Goal: Information Seeking & Learning: Find specific fact

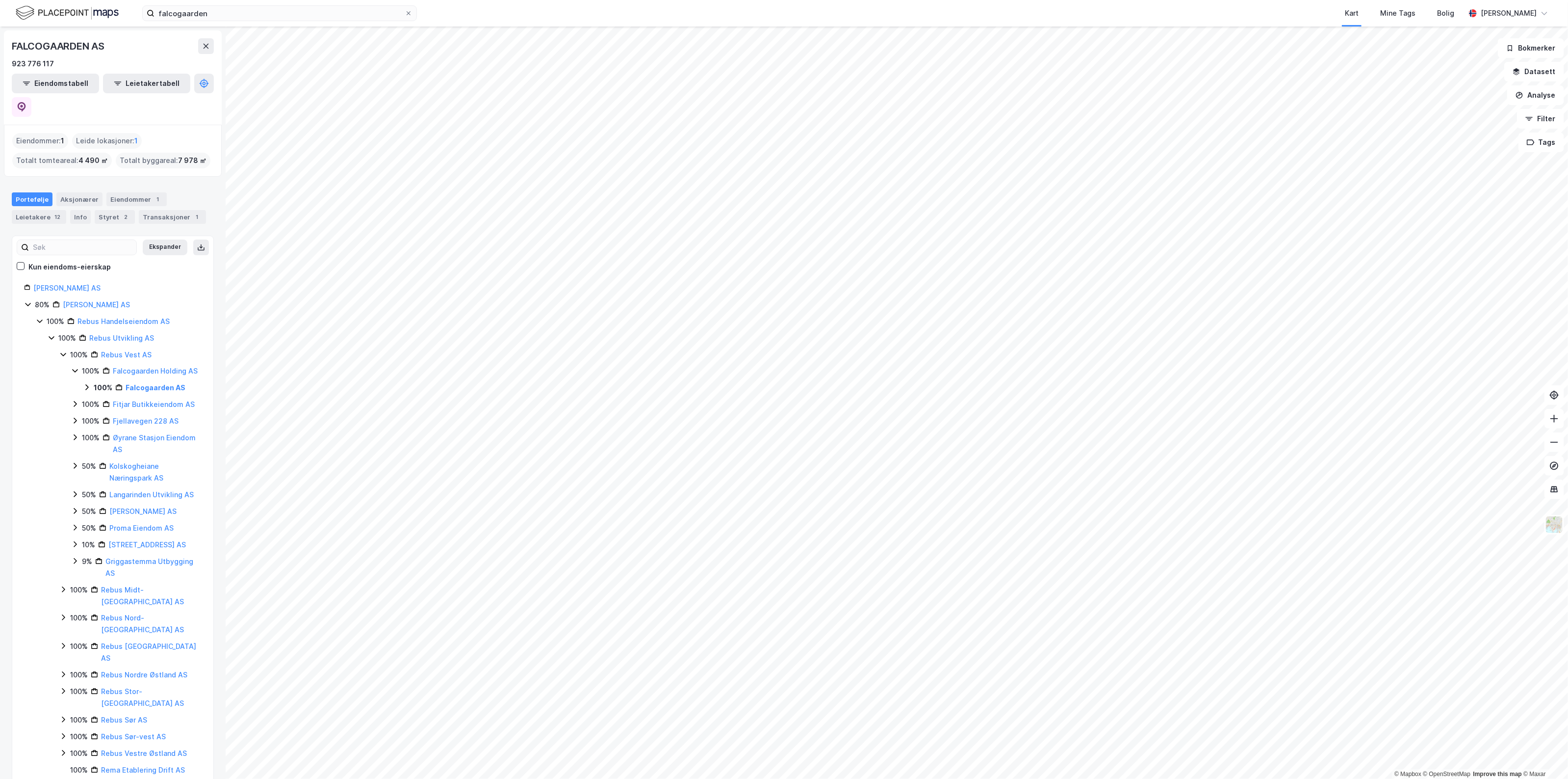
click at [291, 5] on label "falcogaarden" at bounding box center [279, 13] width 275 height 16
click at [291, 6] on input "falcogaarden" at bounding box center [279, 13] width 250 height 15
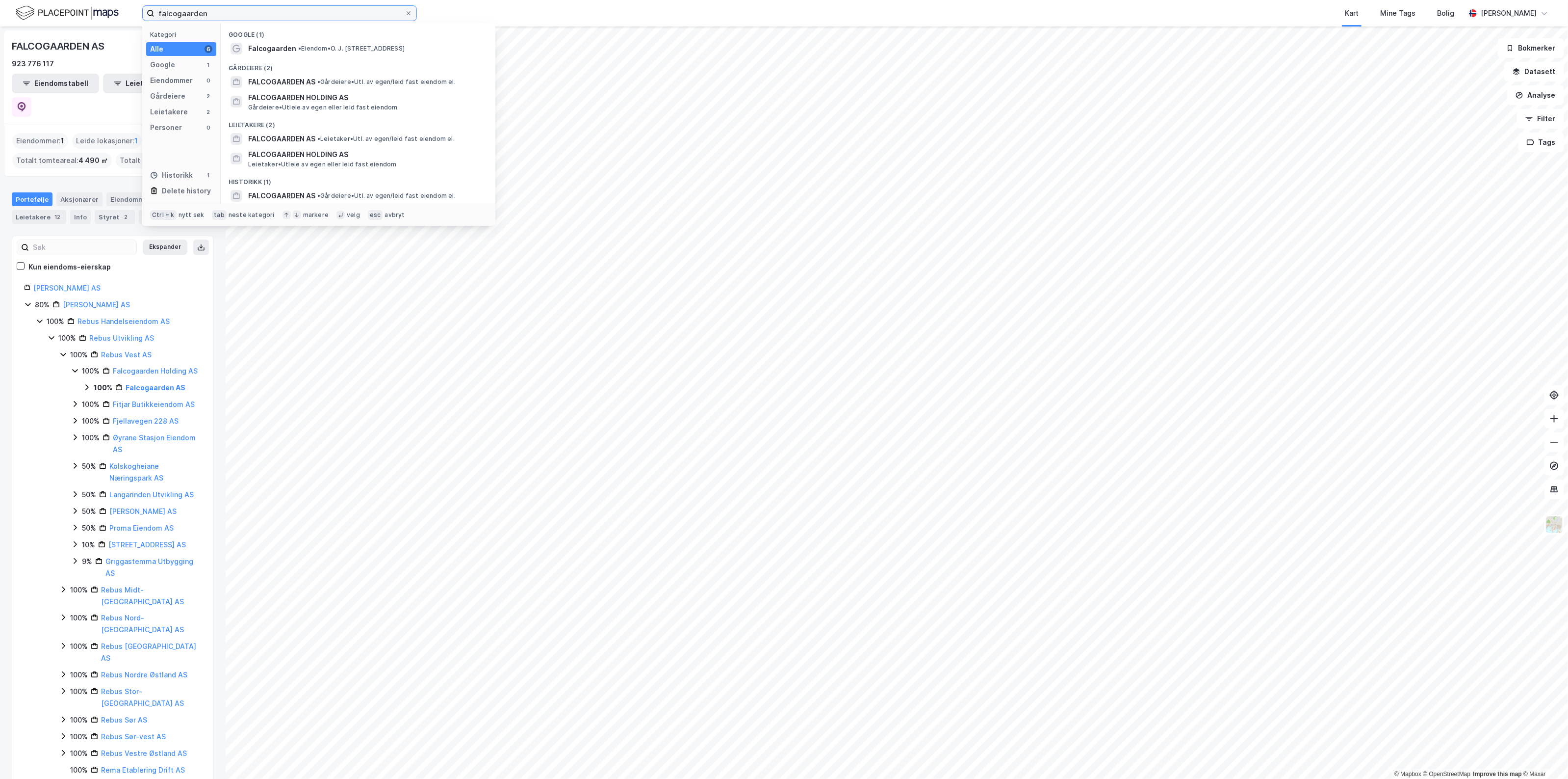
drag, startPoint x: 285, startPoint y: 9, endPoint x: -1, endPoint y: 2, distance: 286.1
click at [0, 2] on html "falcogaarden Kategori Alle 6 Google 1 Eiendommer 0 Gårdeiere 2 Leietakere 2 Per…" at bounding box center [784, 389] width 1568 height 779
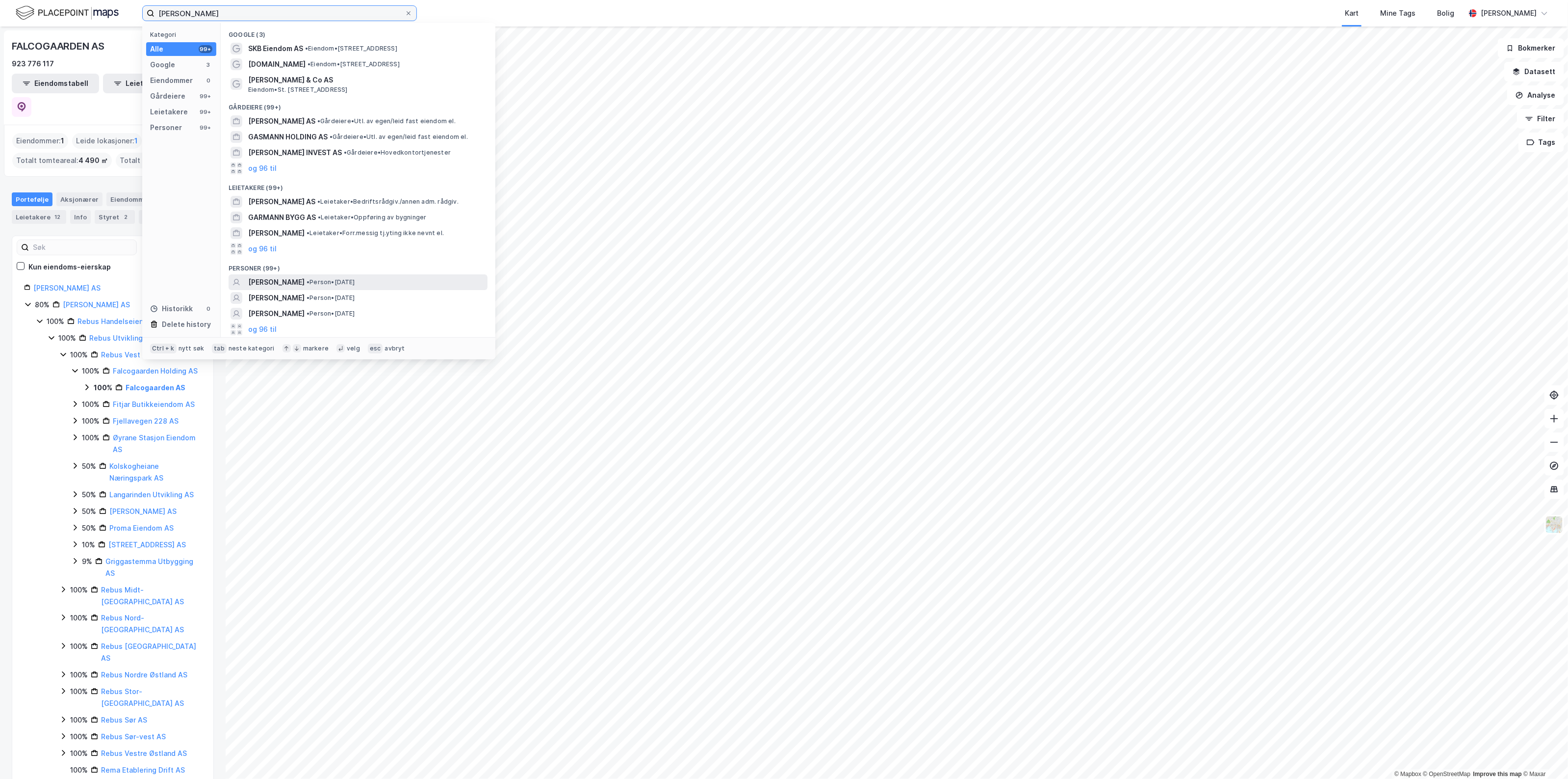
type input "erlend garmann"
click at [304, 281] on span "[PERSON_NAME]" at bounding box center [276, 282] width 57 height 12
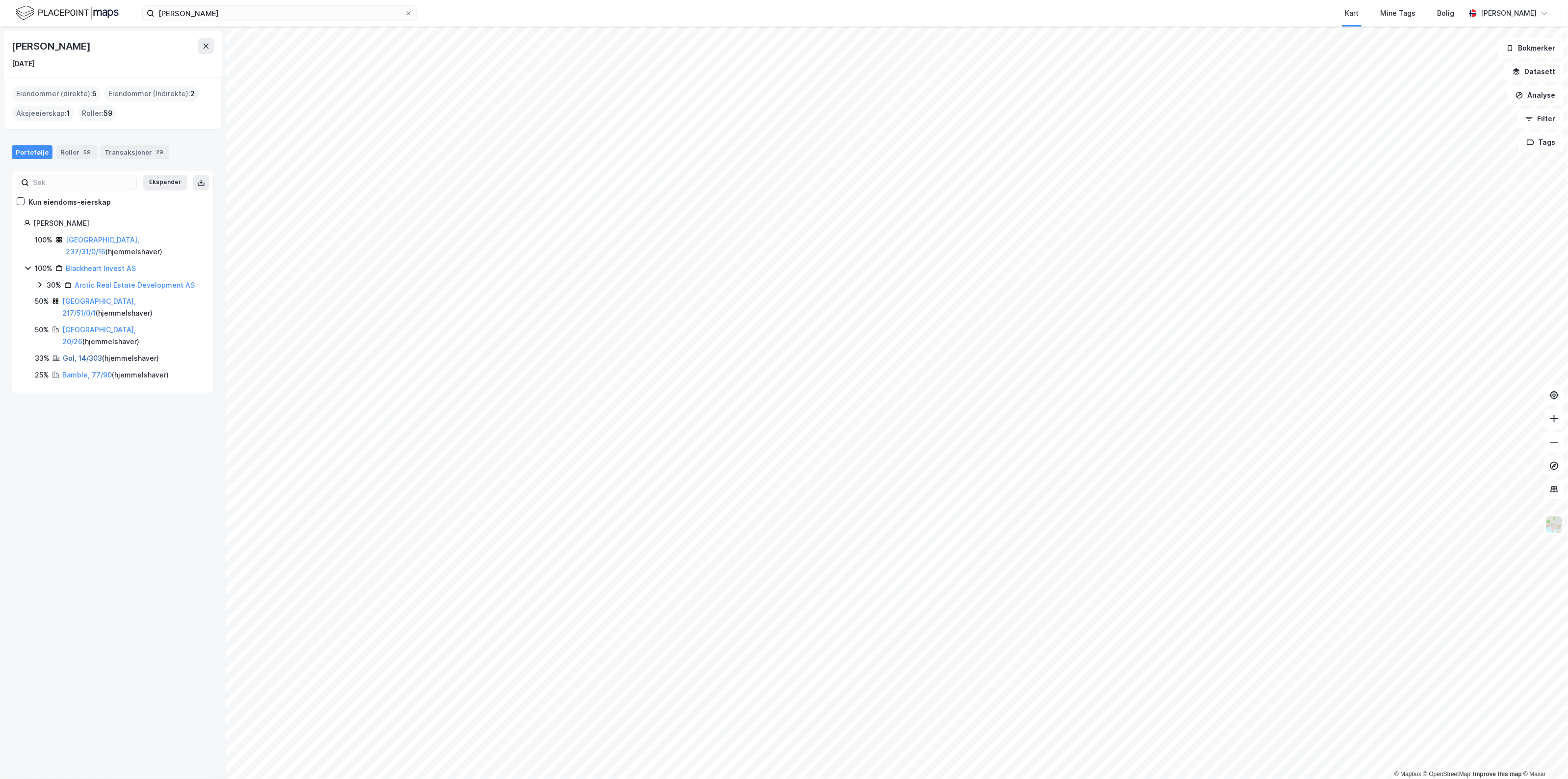
click at [79, 354] on link "Gol, 14/303" at bounding box center [82, 358] width 39 height 9
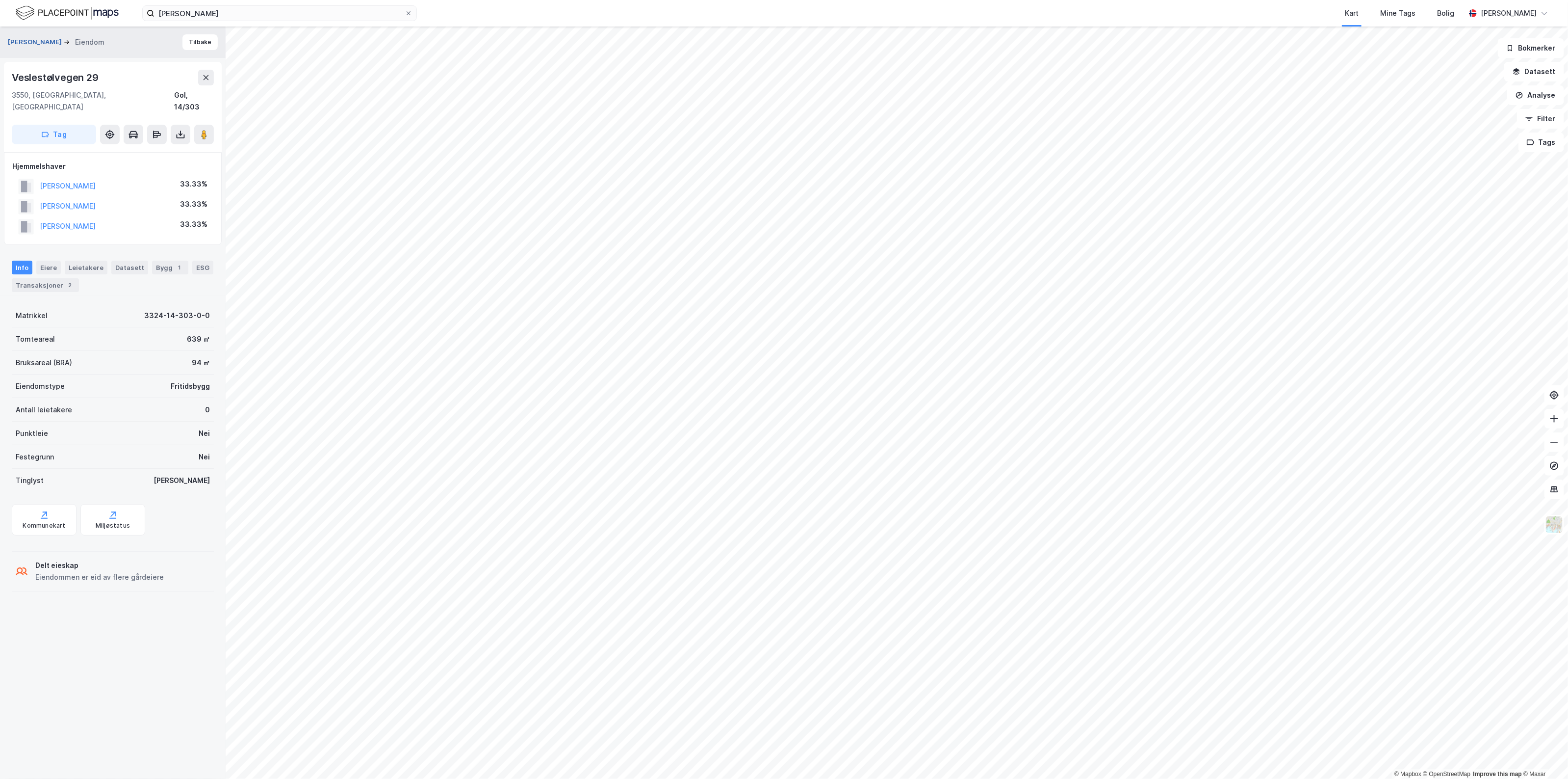
click at [64, 38] on button "[PERSON_NAME]" at bounding box center [36, 42] width 56 height 10
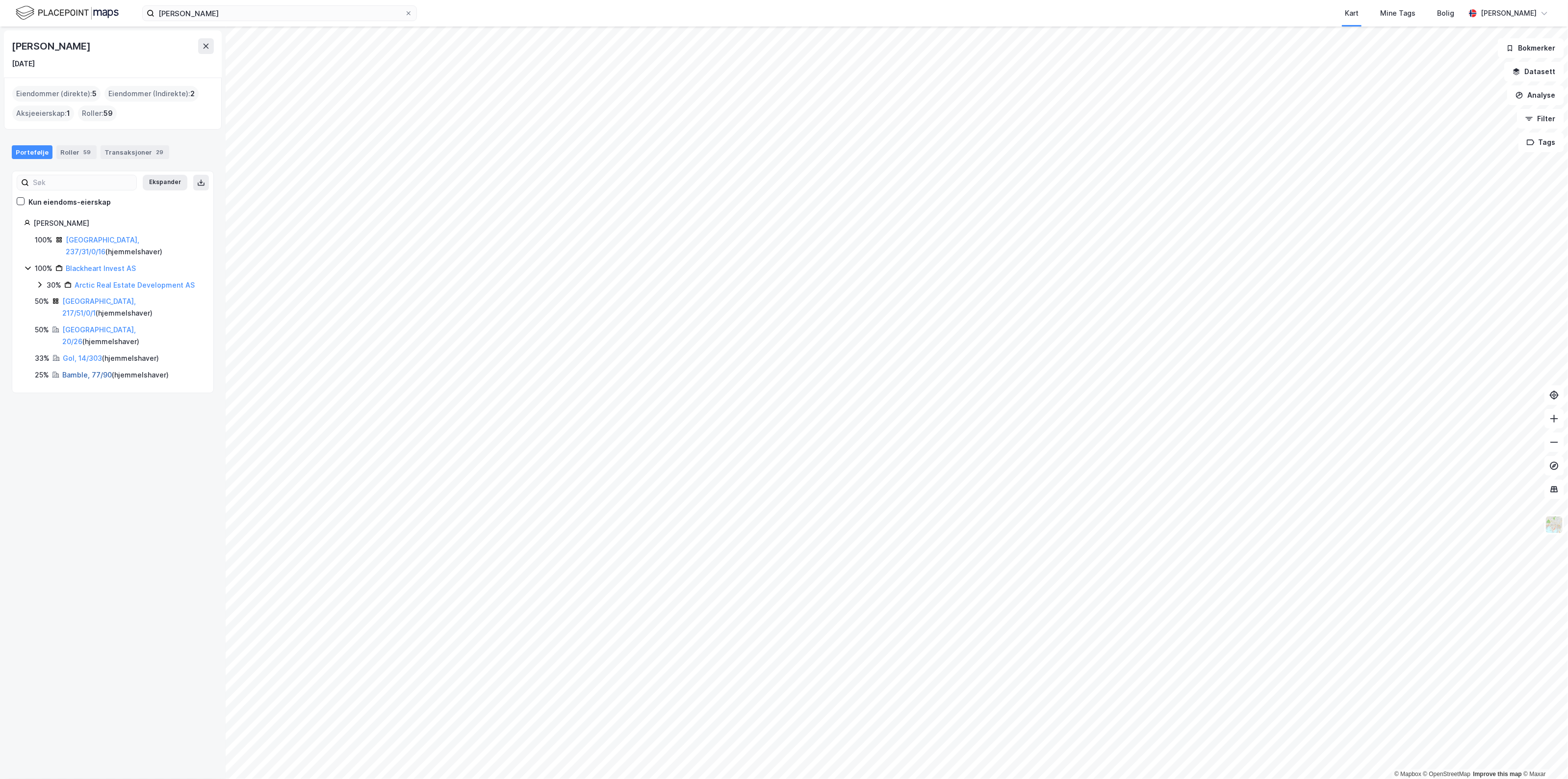
click at [84, 370] on link "Bamble, 77/90" at bounding box center [86, 375] width 49 height 9
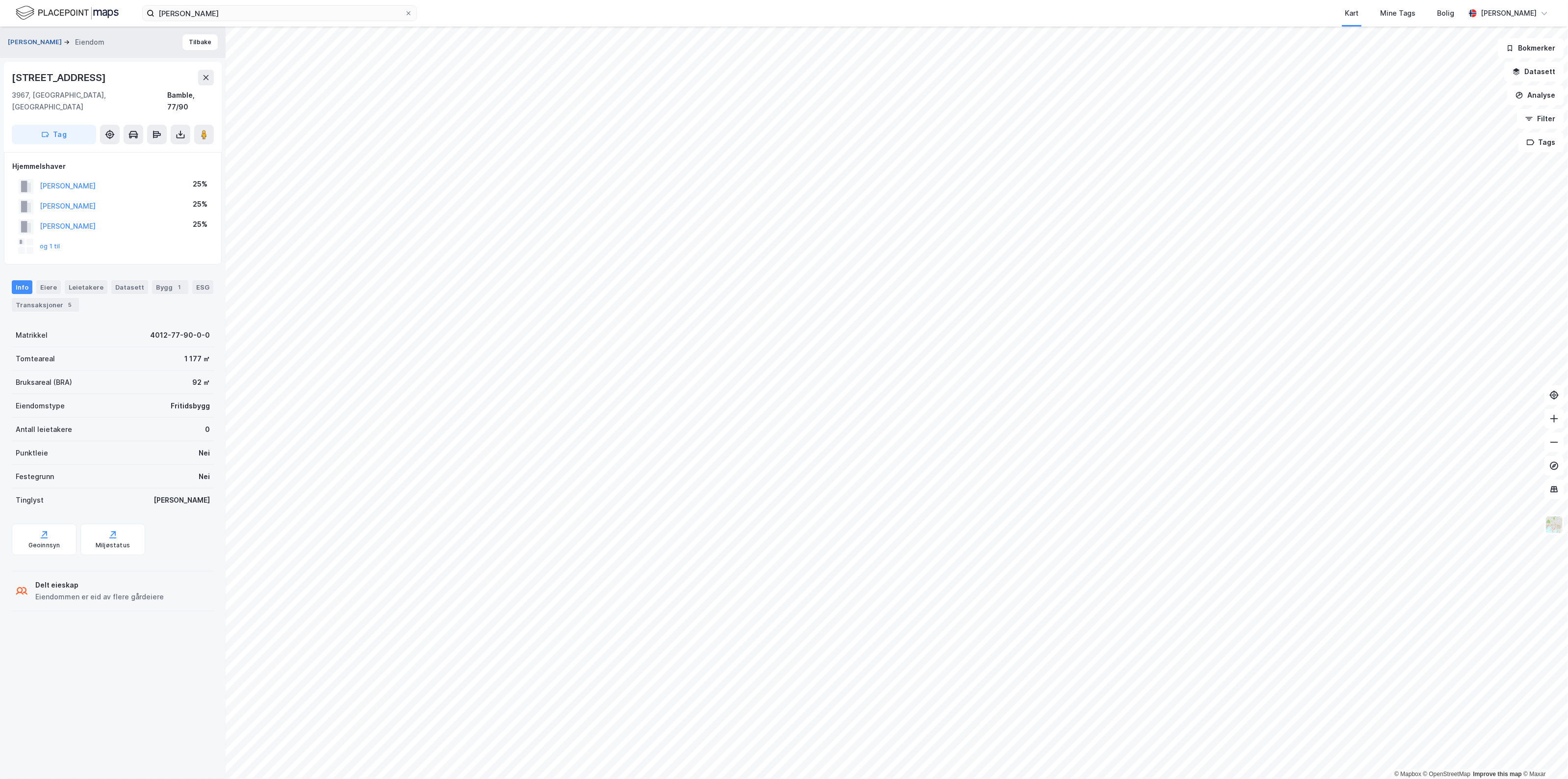
click at [64, 46] on button "[PERSON_NAME]" at bounding box center [36, 42] width 56 height 10
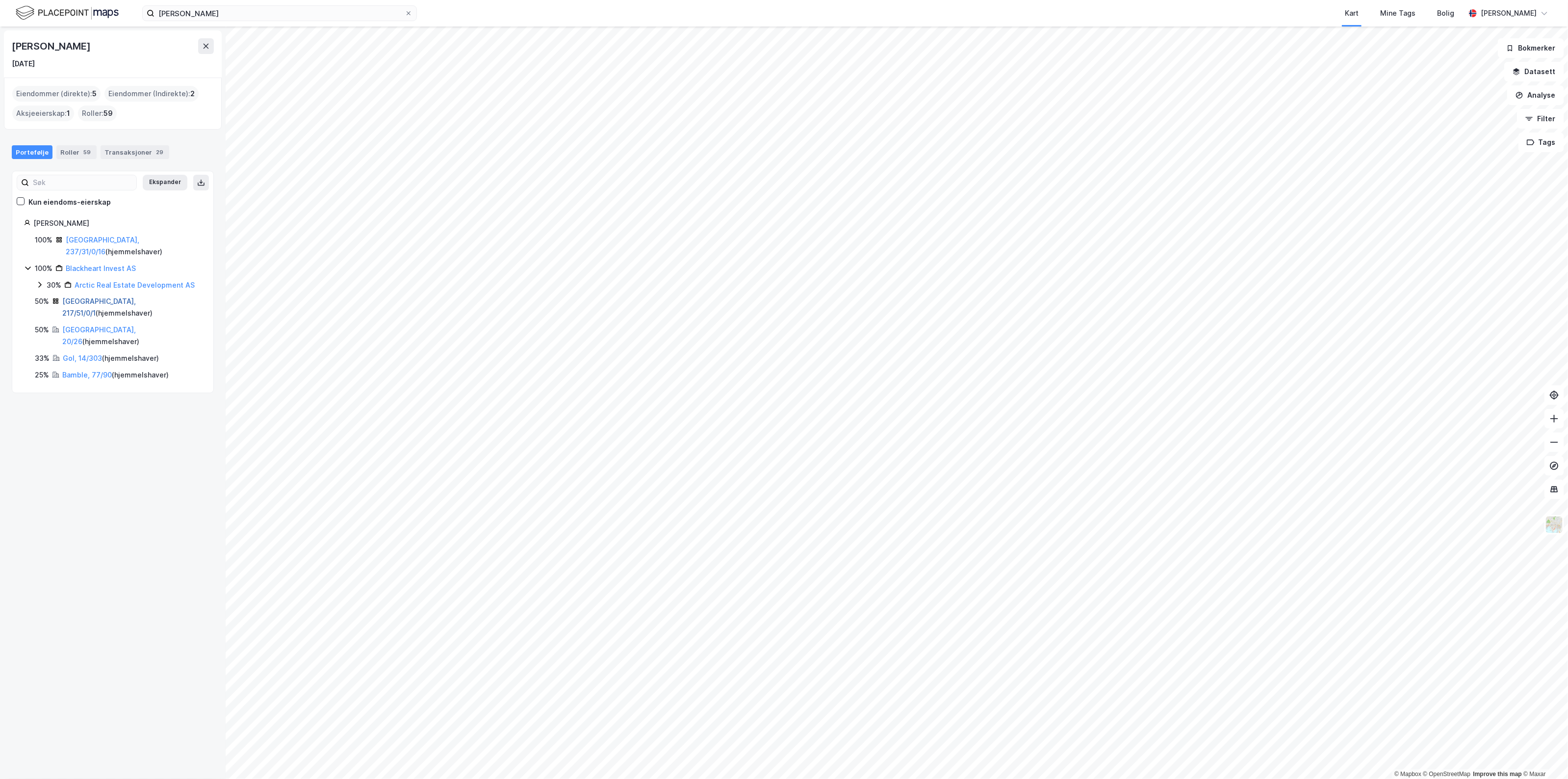
click at [81, 297] on link "[GEOGRAPHIC_DATA], 217/51/0/1" at bounding box center [99, 306] width 74 height 20
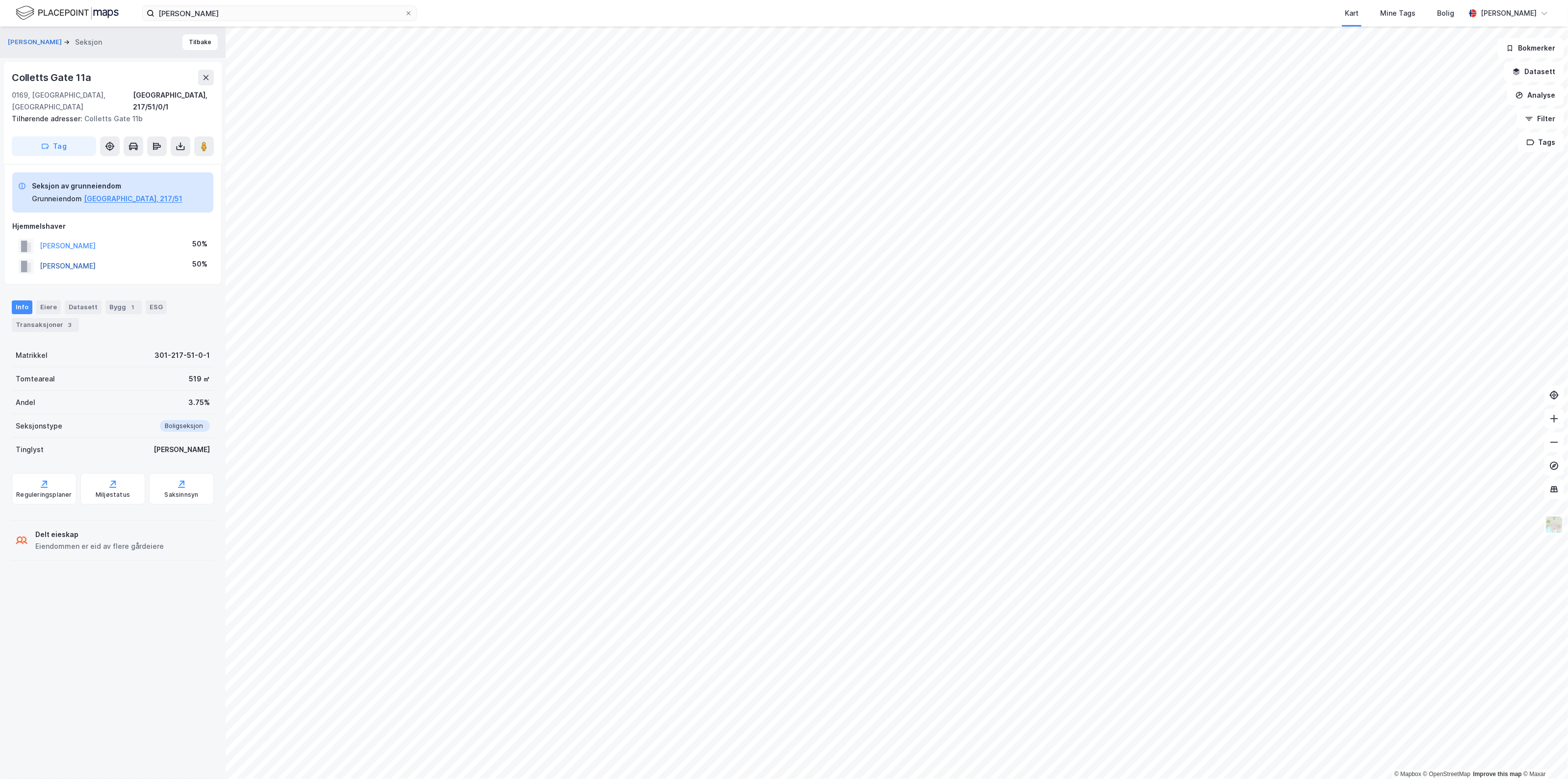
click at [0, 0] on button "[PERSON_NAME]" at bounding box center [0, 0] width 0 height 0
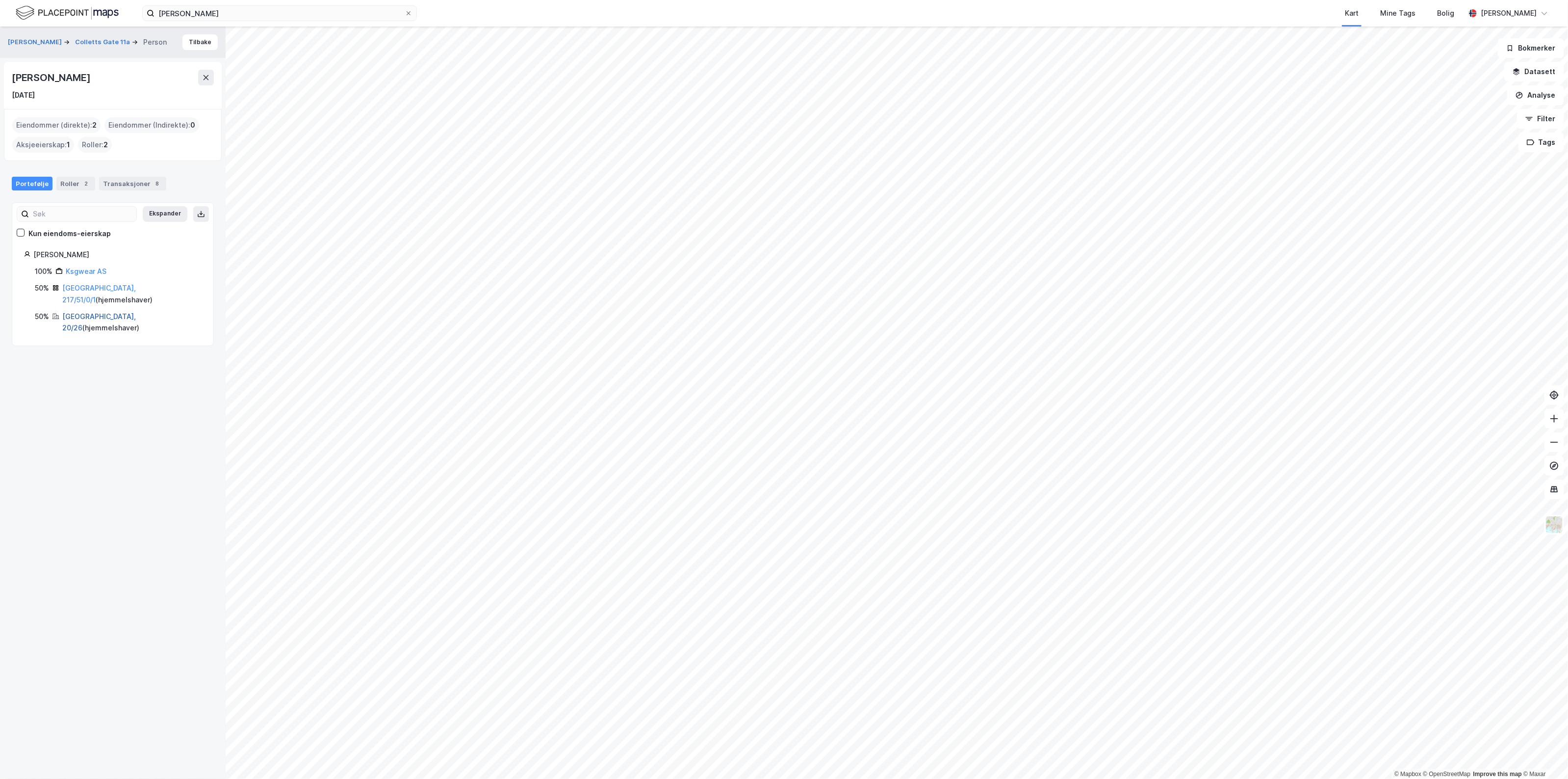
click at [82, 312] on link "[GEOGRAPHIC_DATA], 20/26" at bounding box center [99, 322] width 74 height 20
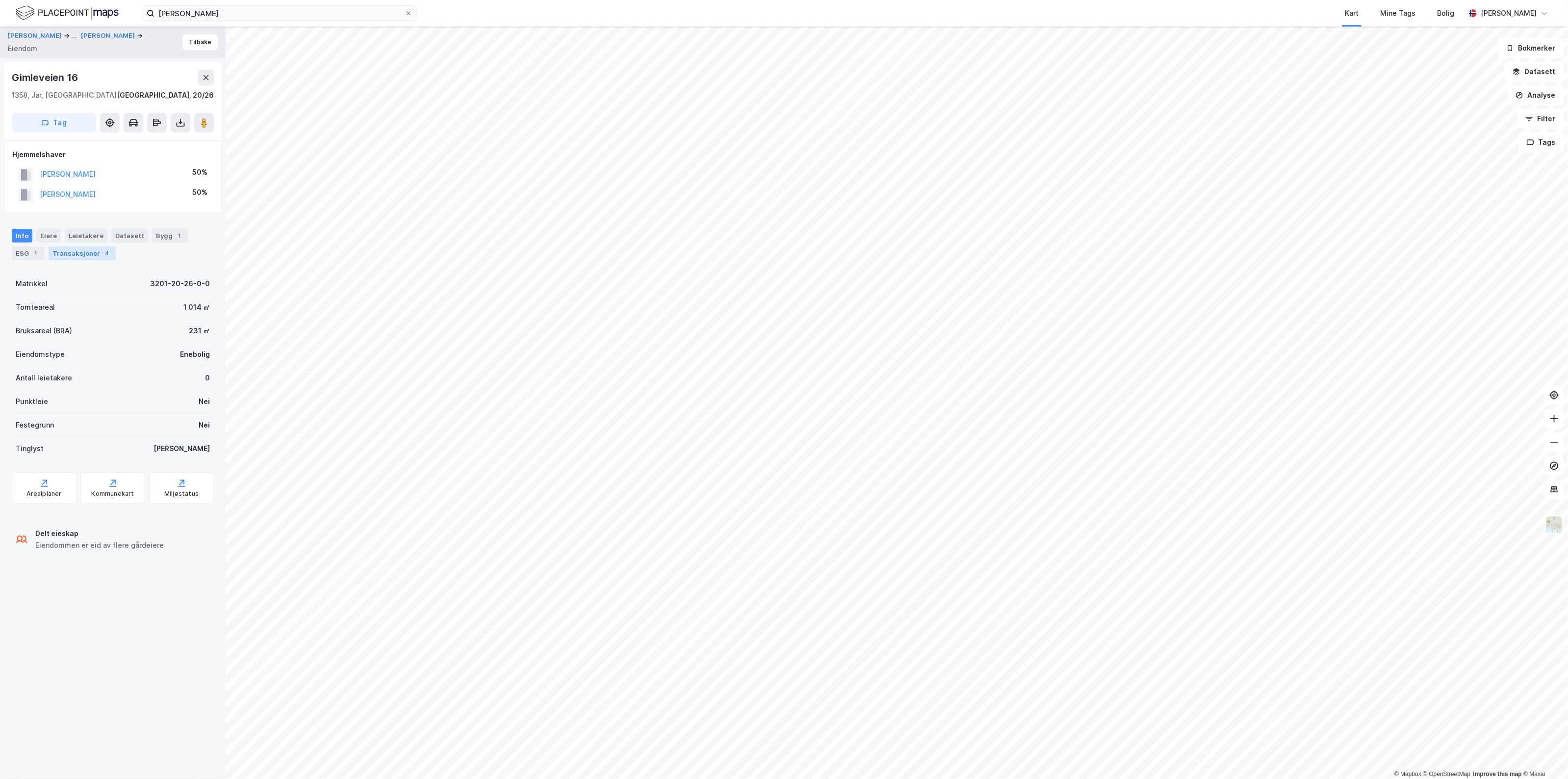
click at [83, 258] on div "Transaksjoner 4" at bounding box center [82, 253] width 67 height 14
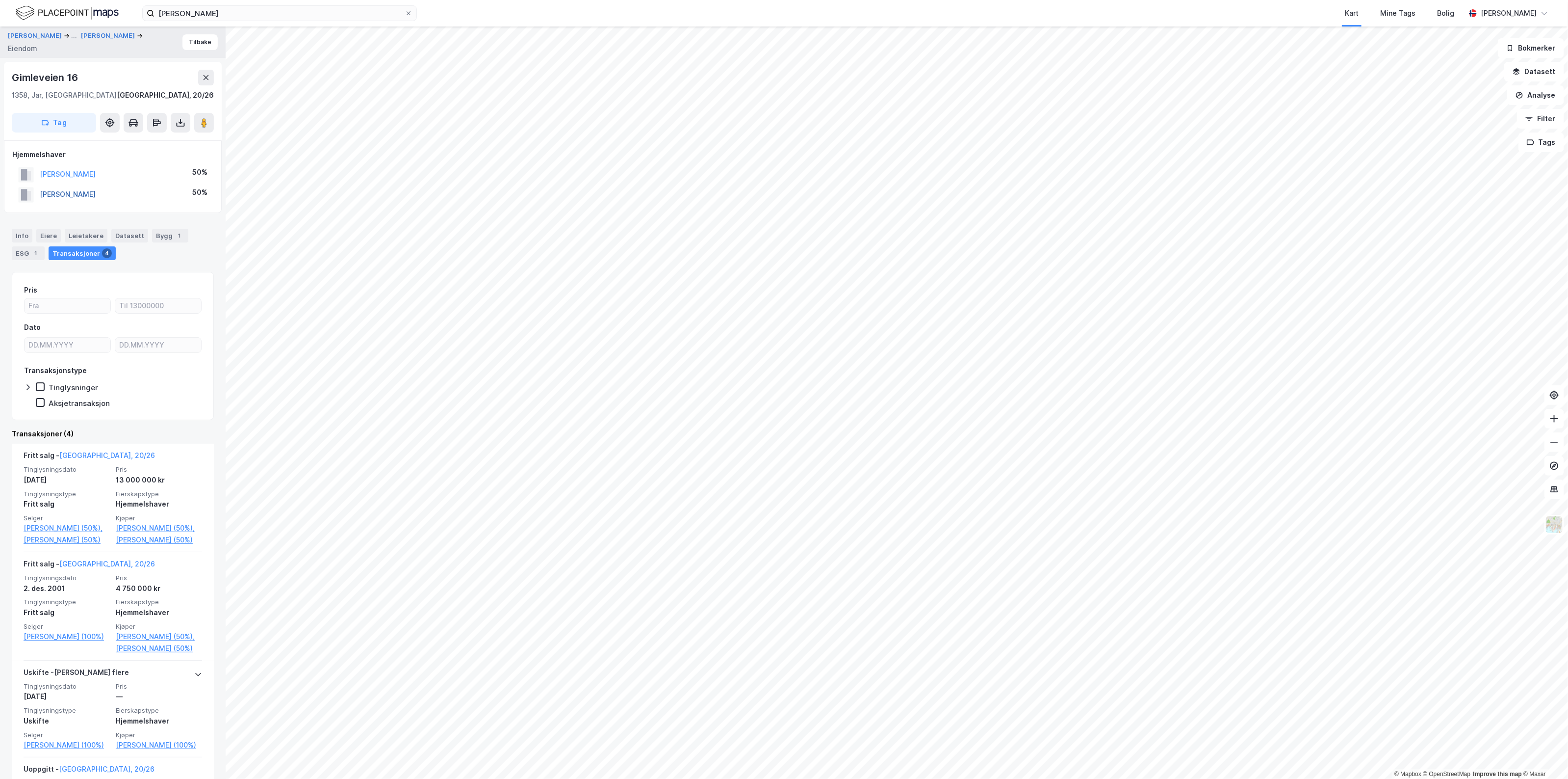
click at [0, 0] on button "[PERSON_NAME]" at bounding box center [0, 0] width 0 height 0
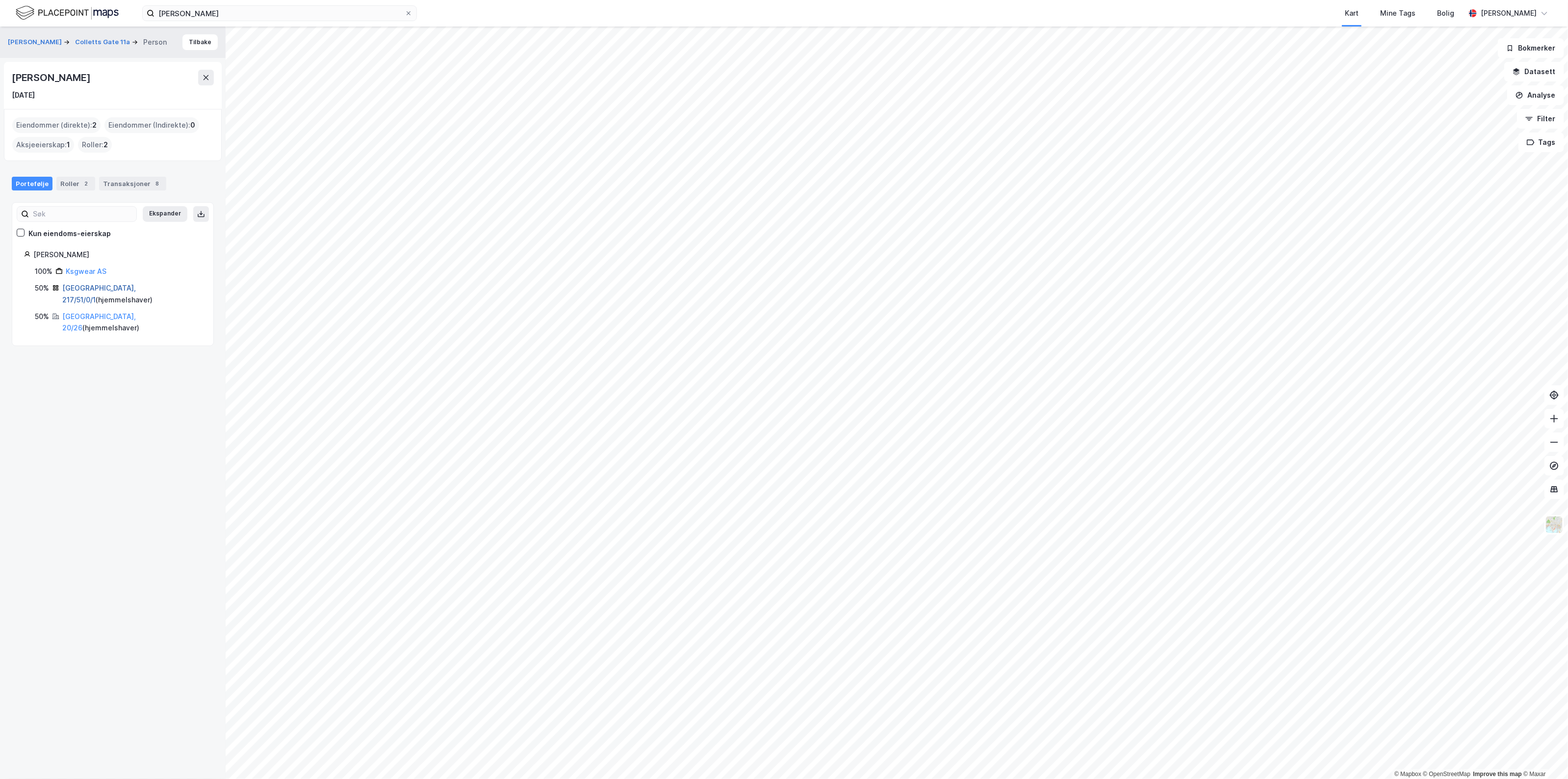
click at [89, 286] on link "[GEOGRAPHIC_DATA], 217/51/0/1" at bounding box center [99, 294] width 74 height 20
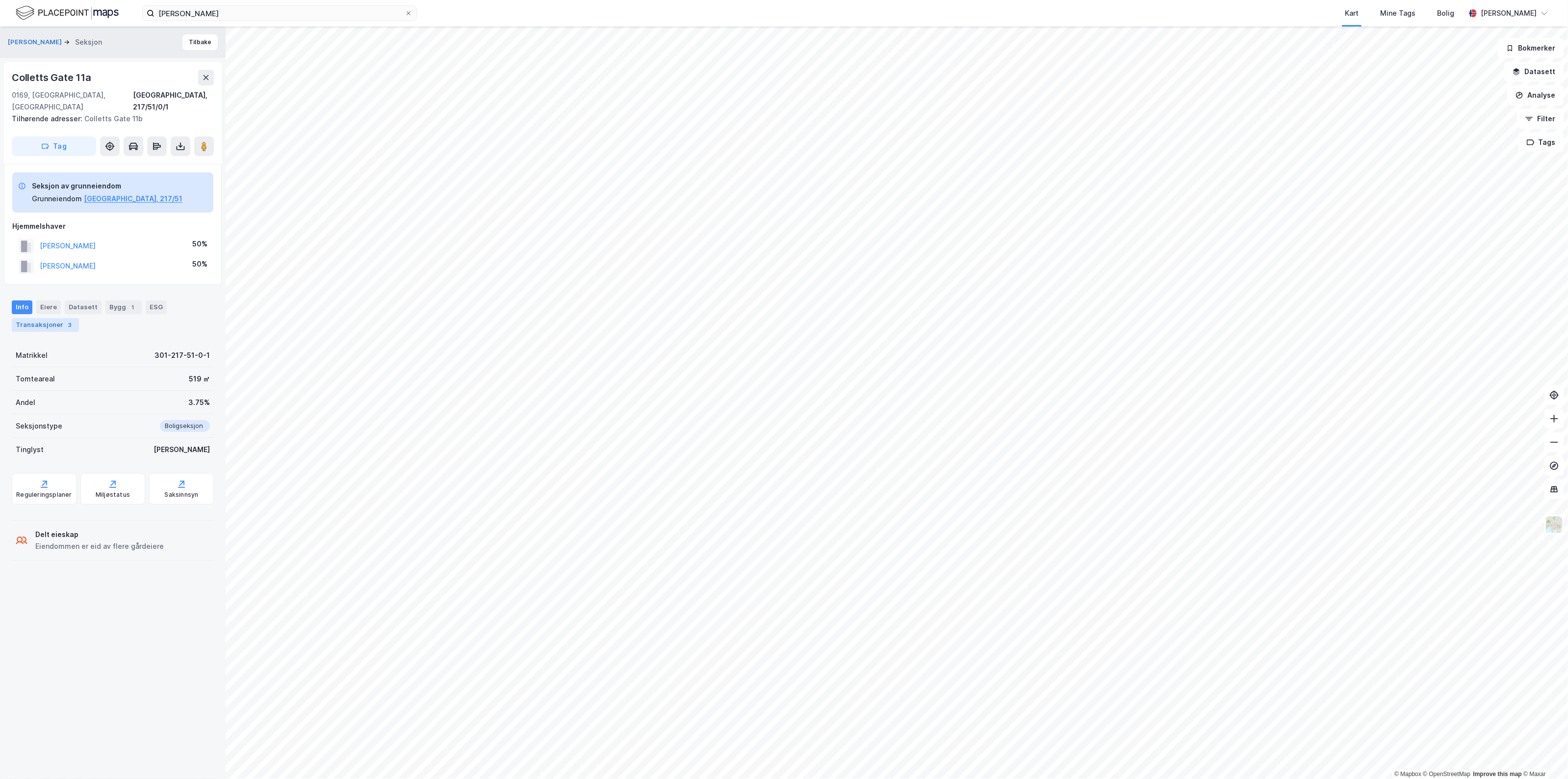
click at [27, 318] on div "Transaksjoner 3" at bounding box center [45, 325] width 67 height 14
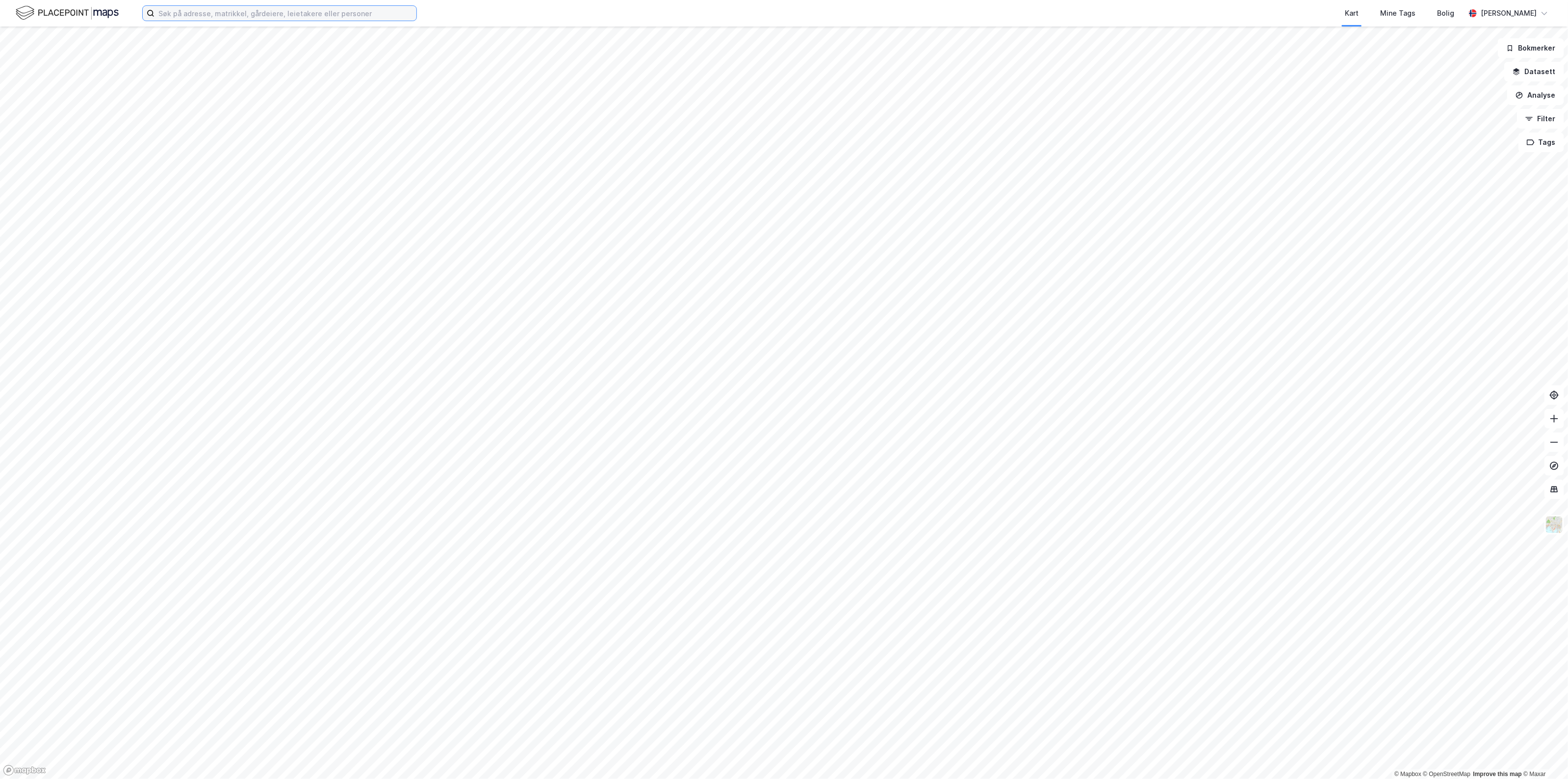
click at [282, 10] on input at bounding box center [285, 13] width 262 height 15
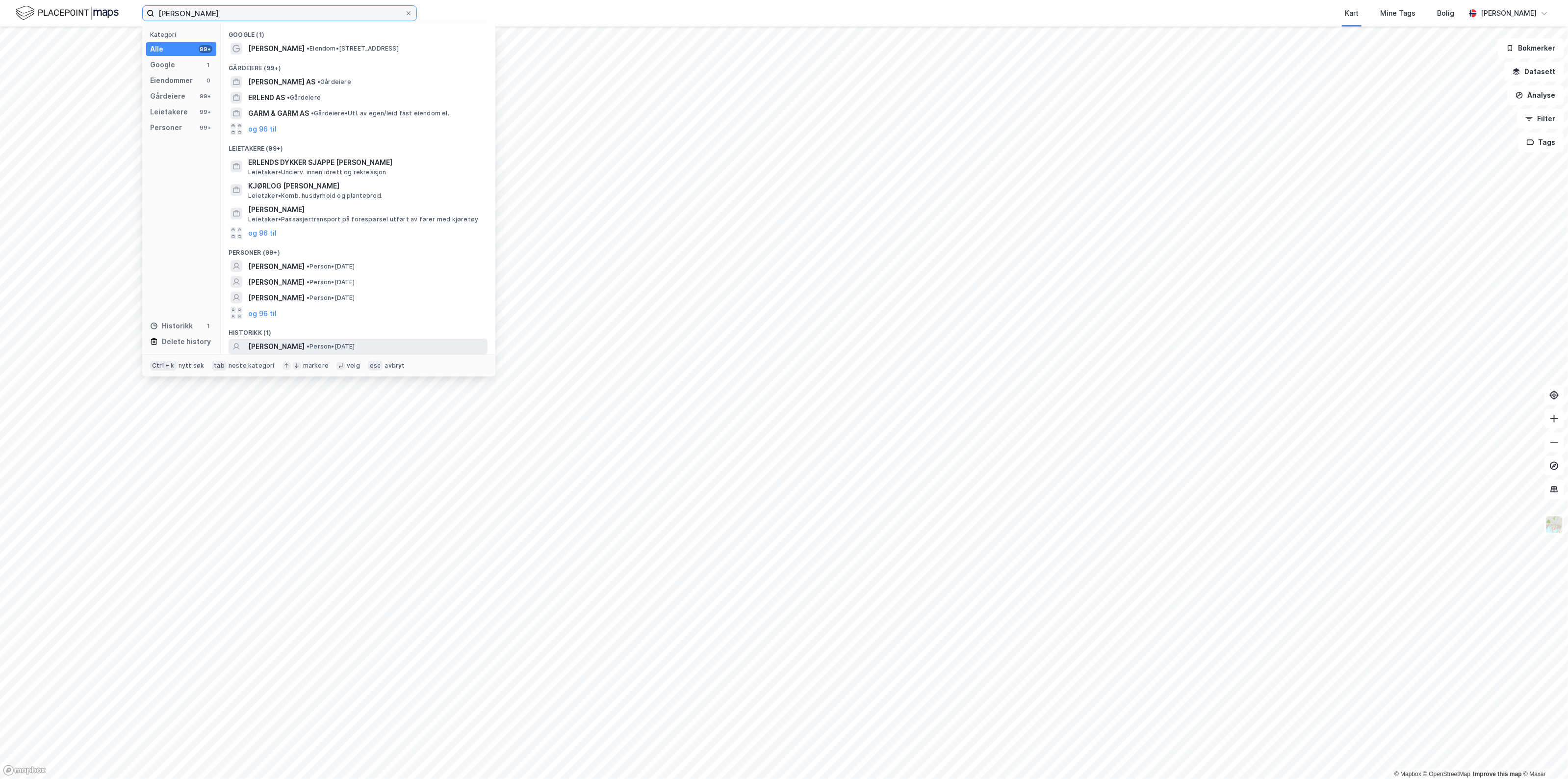
type input "[PERSON_NAME]"
click at [304, 347] on span "[PERSON_NAME]" at bounding box center [276, 346] width 57 height 12
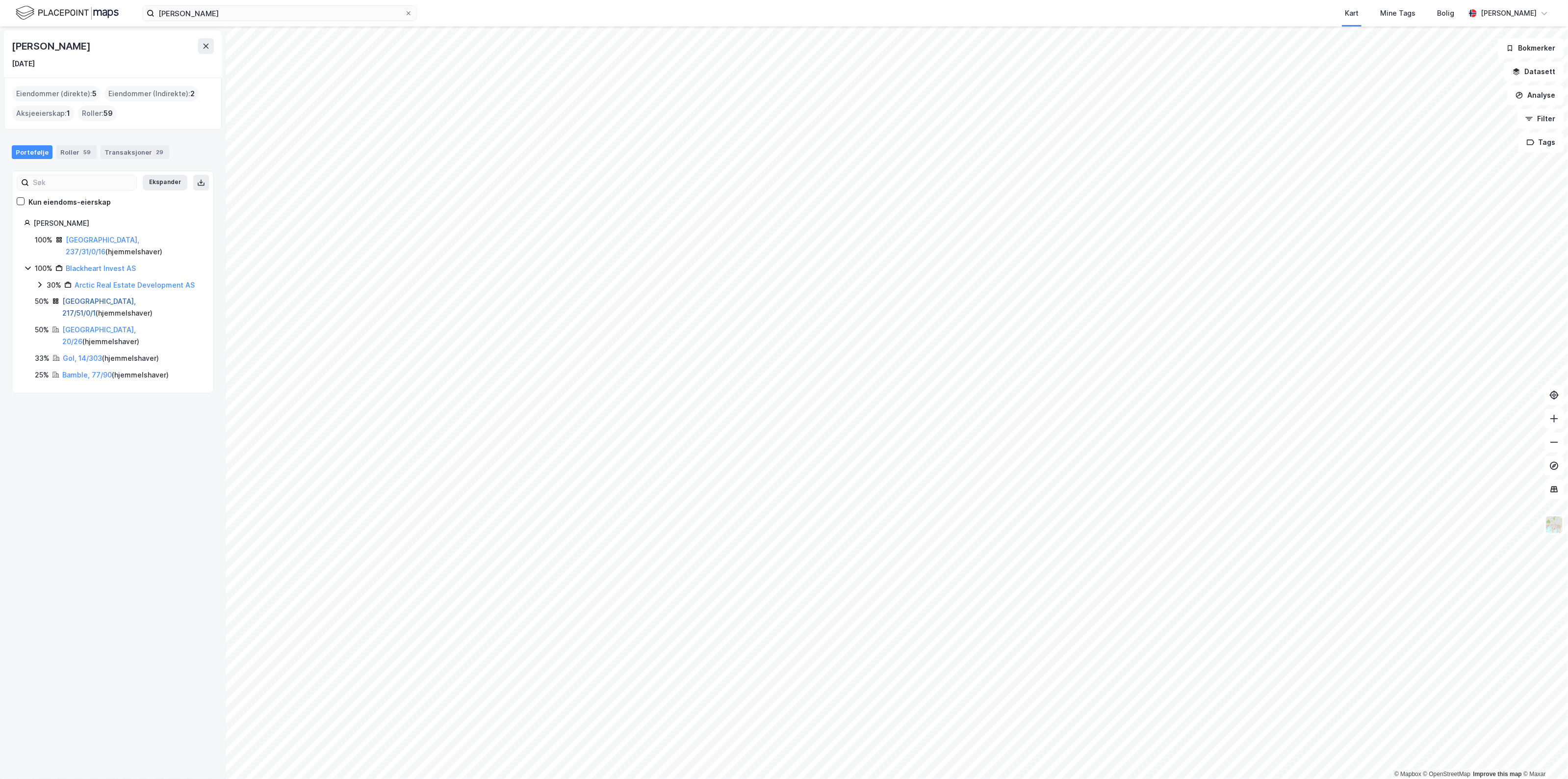
click at [99, 297] on link "[GEOGRAPHIC_DATA], 217/51/0/1" at bounding box center [99, 306] width 74 height 20
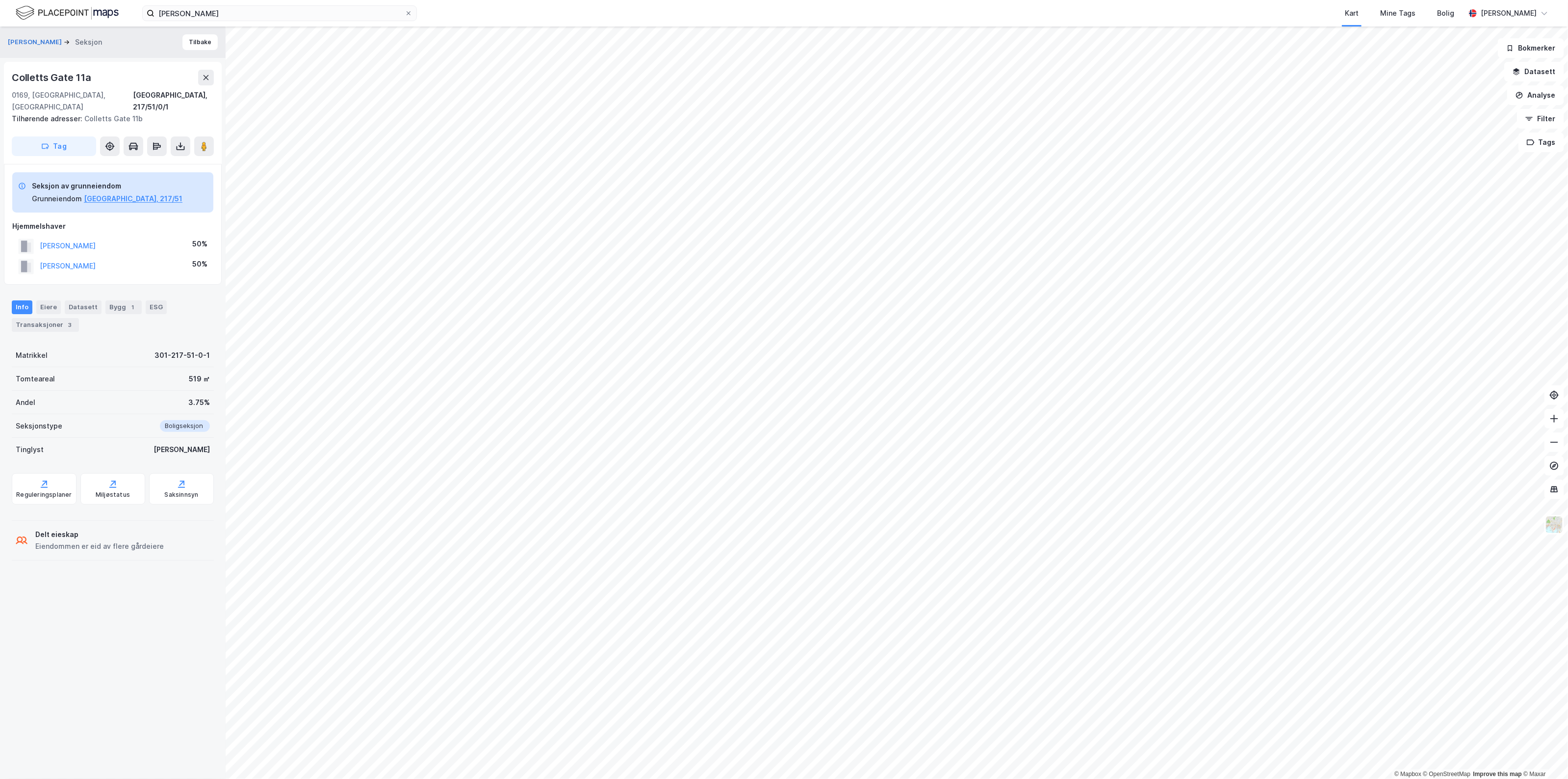
drag, startPoint x: 142, startPoint y: 254, endPoint x: 35, endPoint y: 256, distance: 107.0
click at [35, 256] on div "[PERSON_NAME] 50%" at bounding box center [113, 266] width 201 height 20
copy button "[PERSON_NAME]"
